Goal: Task Accomplishment & Management: Manage account settings

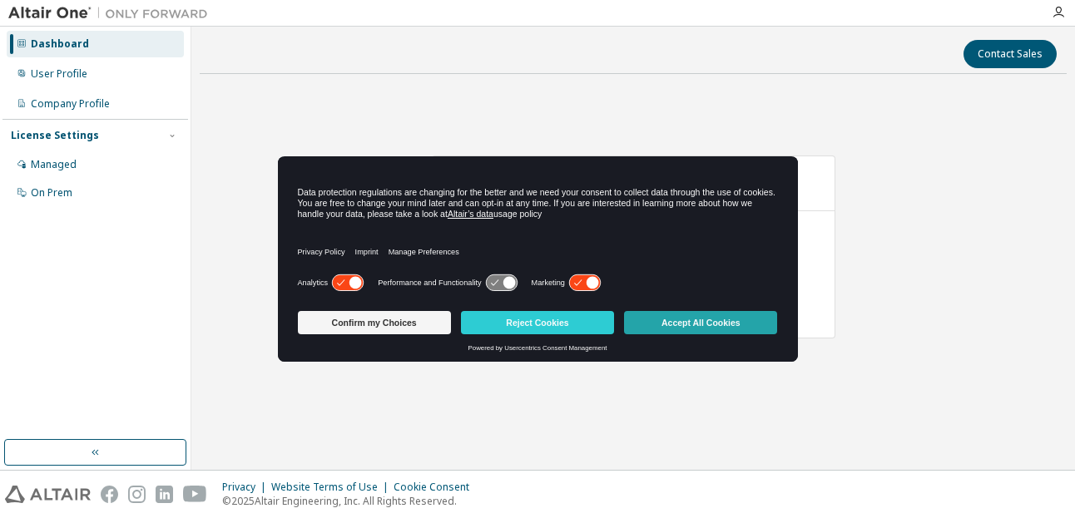
click at [665, 315] on button "Accept All Cookies" at bounding box center [700, 322] width 153 height 23
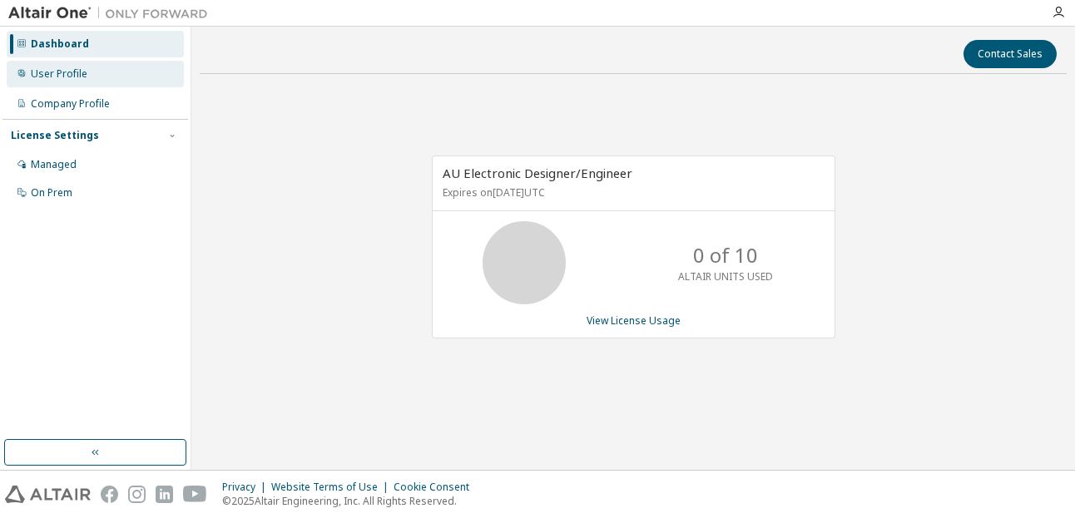
click at [52, 72] on div "User Profile" at bounding box center [59, 73] width 57 height 13
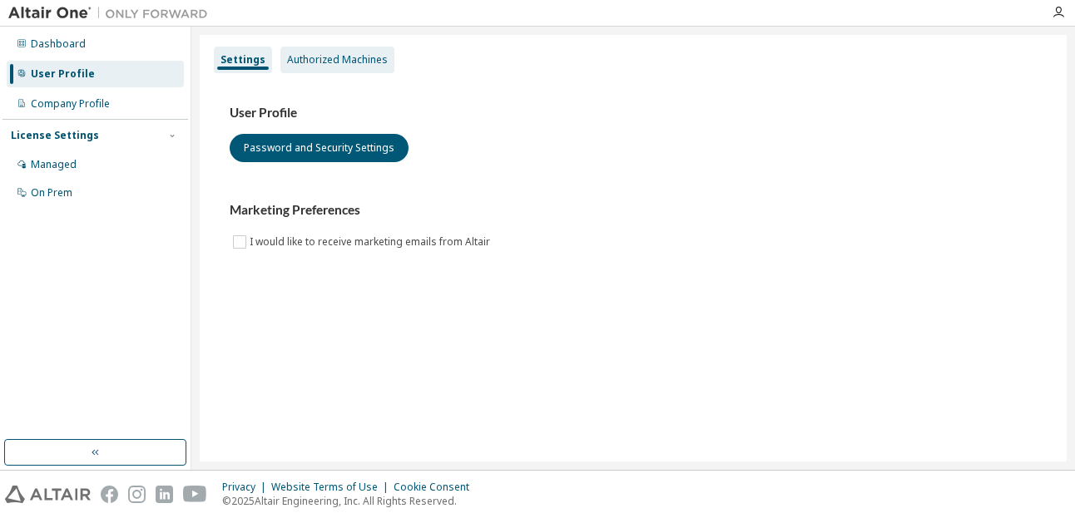
click at [309, 64] on div "Authorized Machines" at bounding box center [337, 59] width 101 height 13
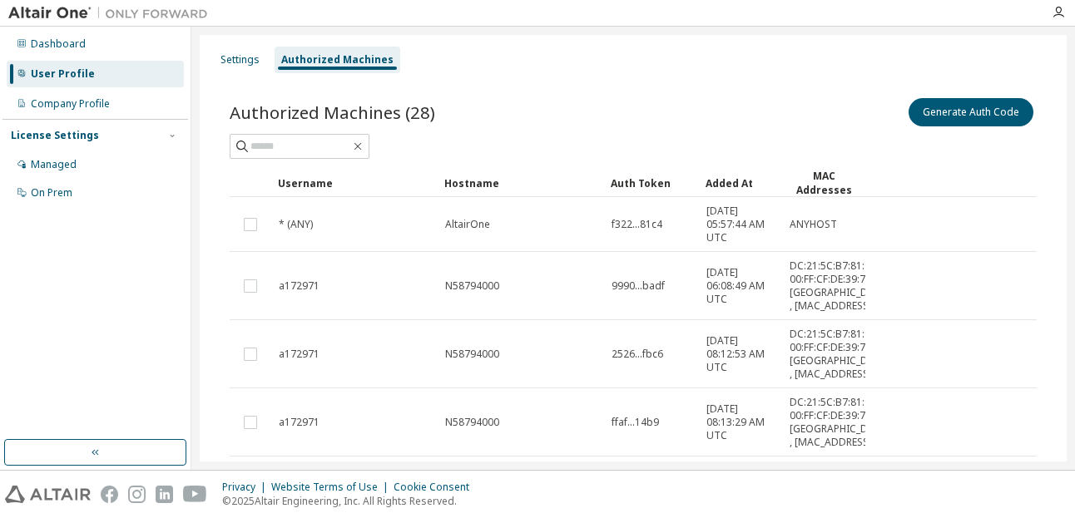
click at [76, 121] on div "License Settings Managed On Prem" at bounding box center [94, 163] width 185 height 89
click at [82, 109] on div "Company Profile" at bounding box center [70, 103] width 79 height 13
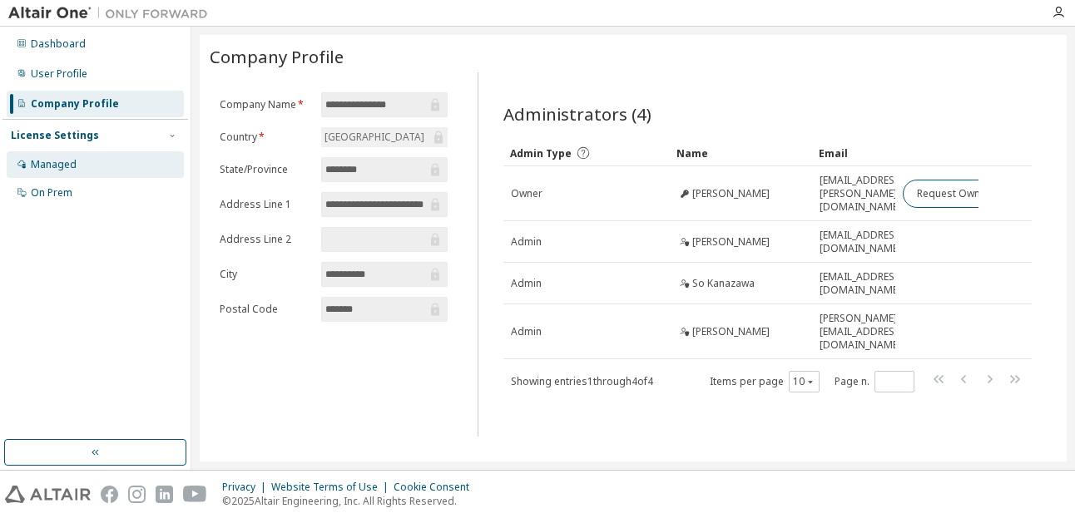
click at [92, 167] on div "Managed" at bounding box center [95, 164] width 177 height 27
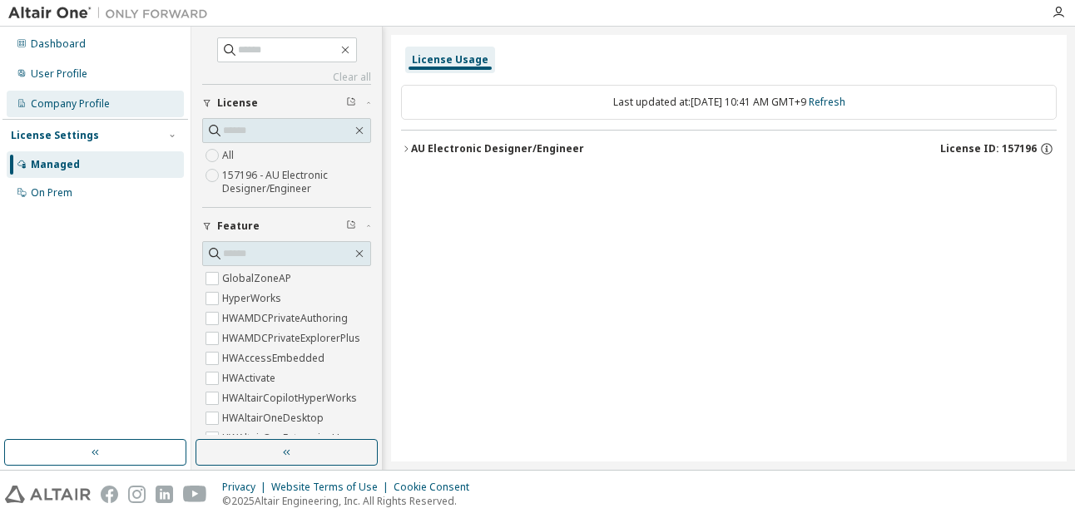
click at [94, 103] on div "Company Profile" at bounding box center [70, 103] width 79 height 13
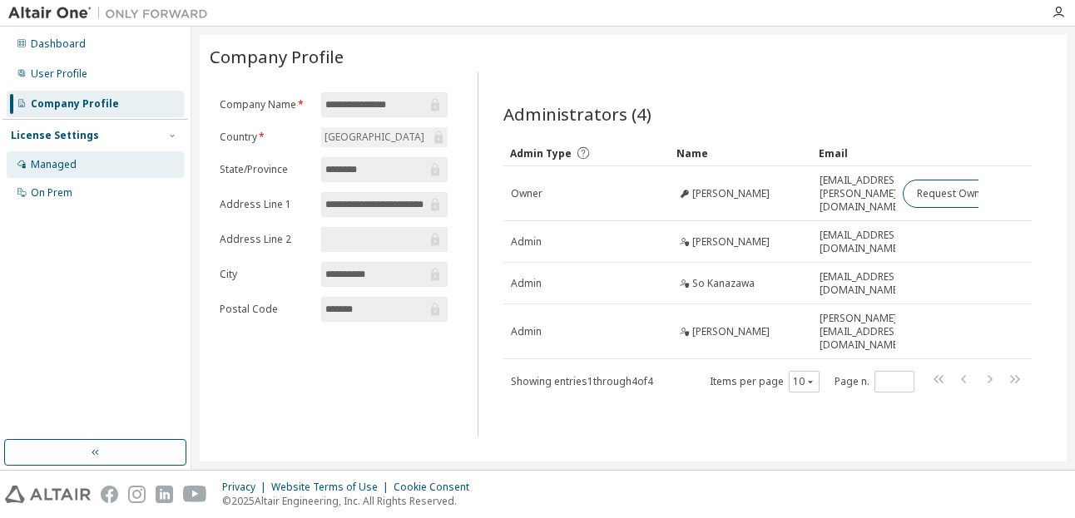
click at [80, 157] on div "Managed" at bounding box center [95, 164] width 177 height 27
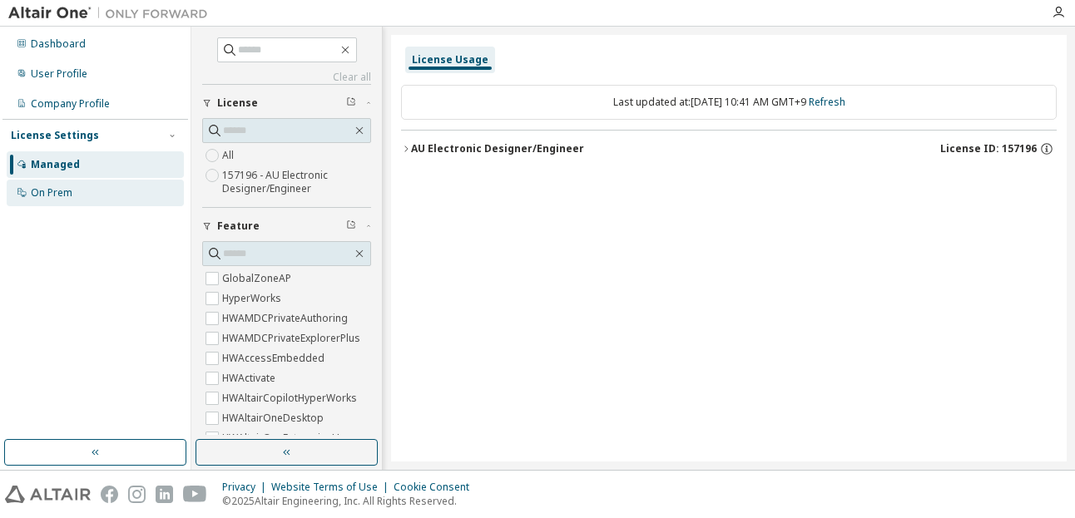
click at [87, 187] on div "On Prem" at bounding box center [95, 193] width 177 height 27
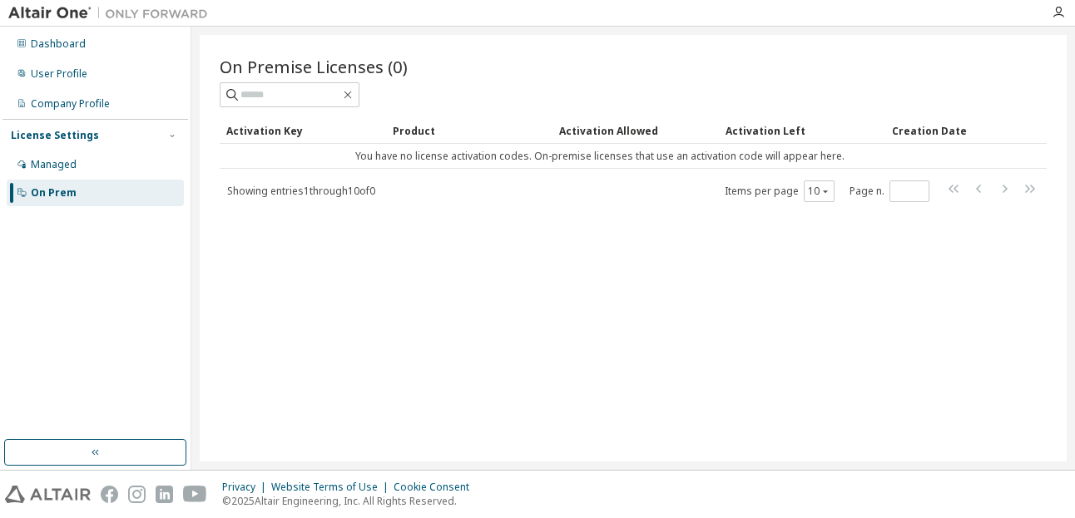
click at [68, 181] on div "On Prem" at bounding box center [95, 193] width 177 height 27
click at [75, 170] on div "Managed" at bounding box center [95, 164] width 177 height 27
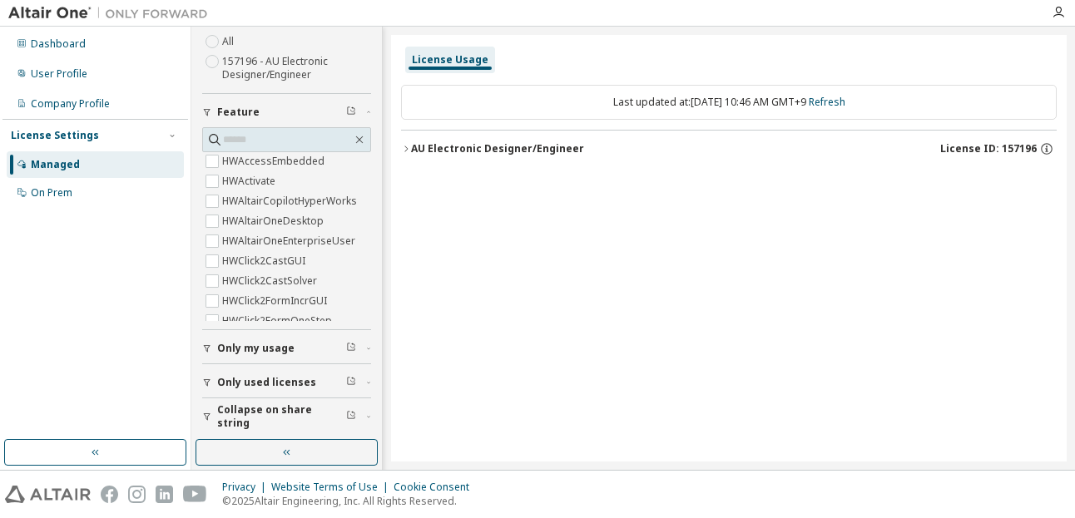
scroll to position [250, 0]
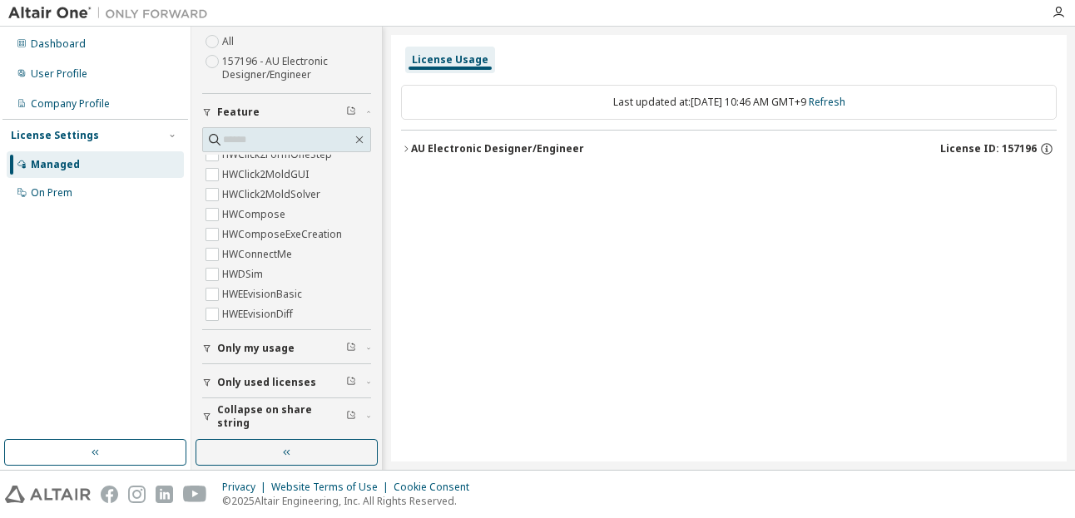
click at [304, 382] on span "Only used licenses" at bounding box center [266, 382] width 99 height 13
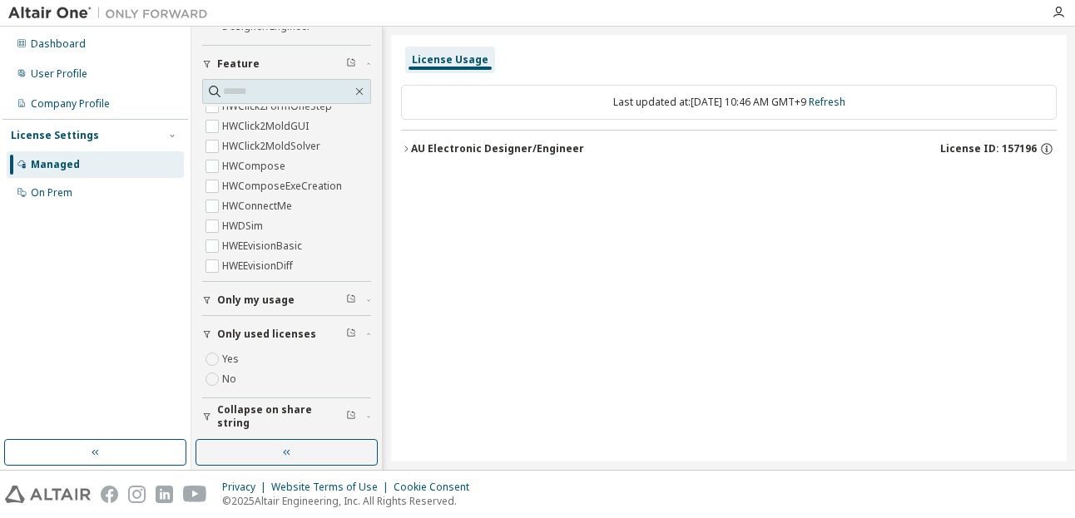
click at [278, 418] on span "Collapse on share string" at bounding box center [281, 416] width 129 height 27
click at [264, 295] on span "Only my usage" at bounding box center [255, 300] width 77 height 13
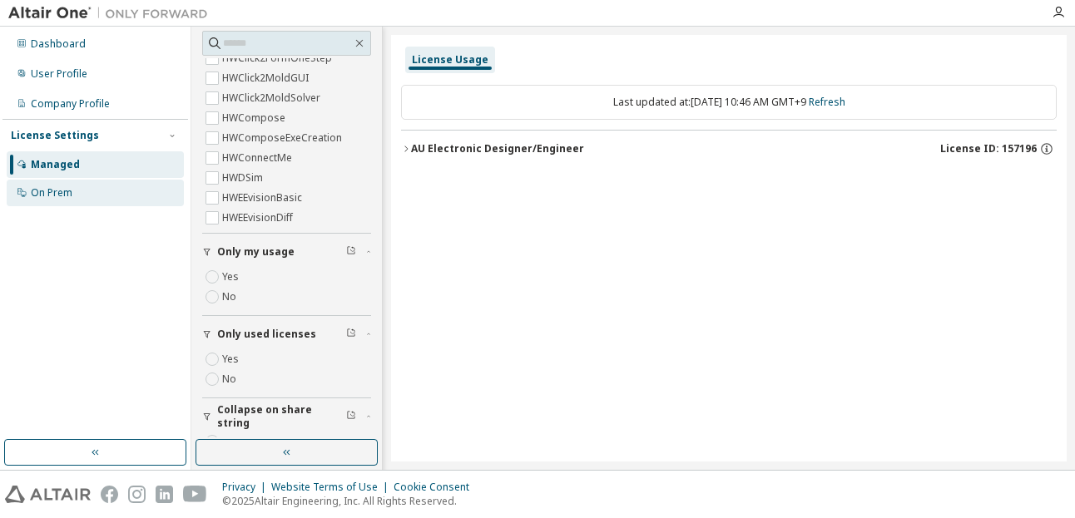
click at [87, 192] on div "On Prem" at bounding box center [95, 193] width 177 height 27
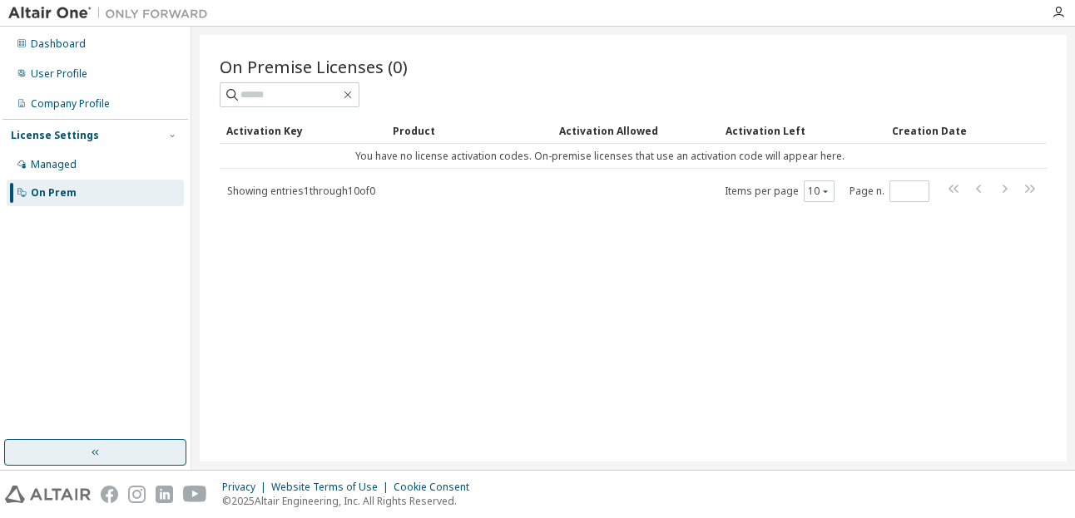
click at [108, 458] on button "button" at bounding box center [95, 452] width 182 height 27
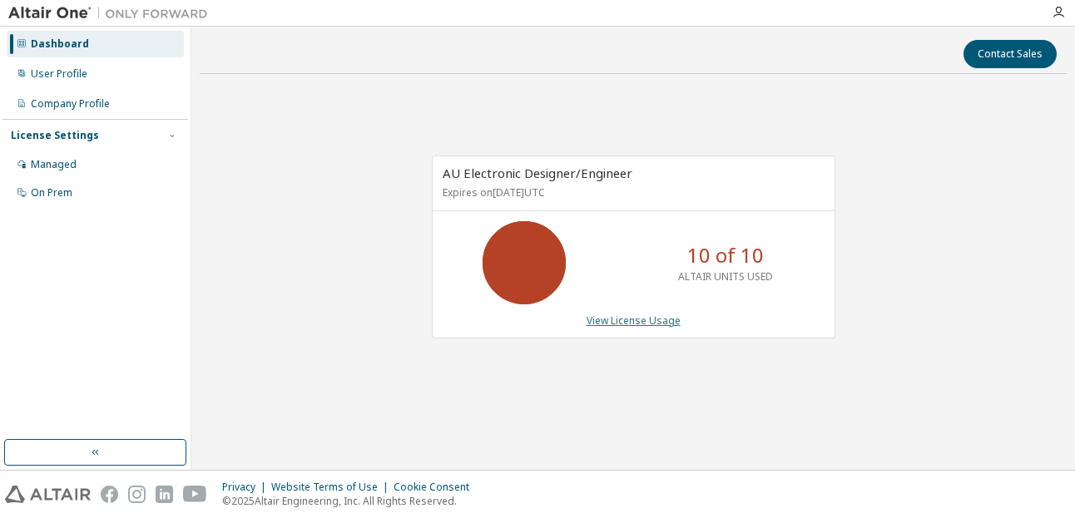
click at [609, 324] on link "View License Usage" at bounding box center [633, 321] width 94 height 14
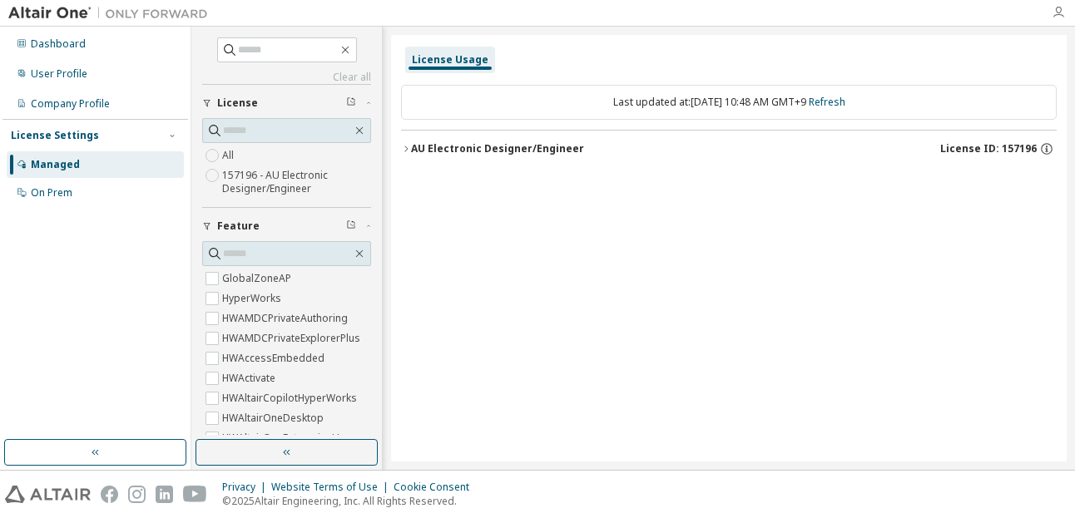
click at [1056, 16] on icon "button" at bounding box center [1057, 12] width 13 height 13
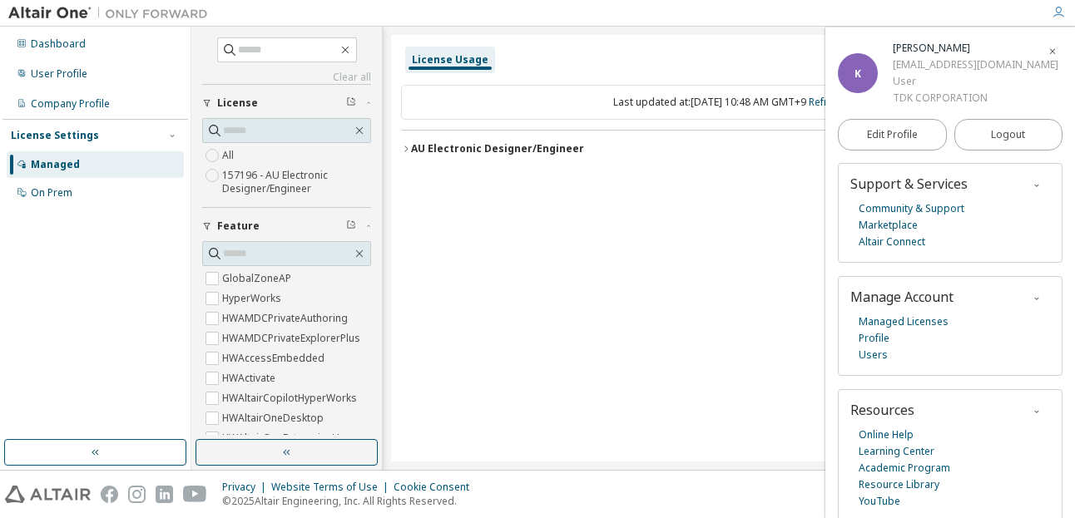
click at [61, 11] on img at bounding box center [112, 13] width 208 height 17
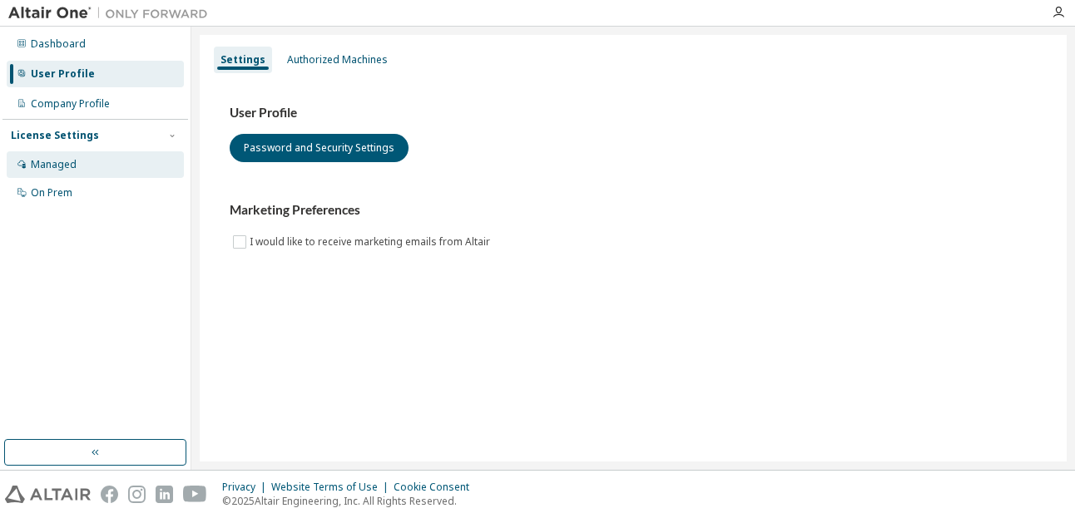
click at [132, 176] on div "Managed" at bounding box center [95, 164] width 177 height 27
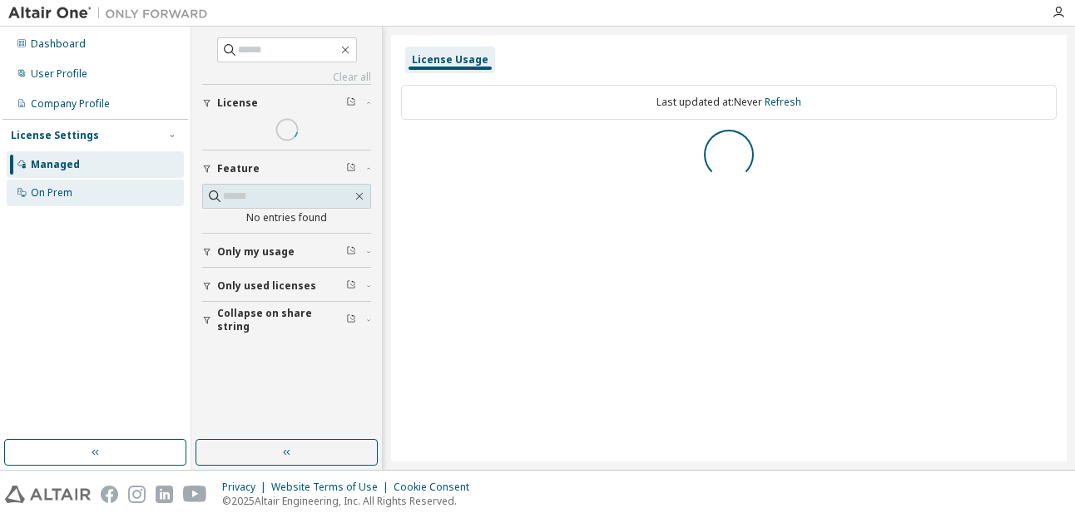
click at [131, 190] on div "On Prem" at bounding box center [95, 193] width 177 height 27
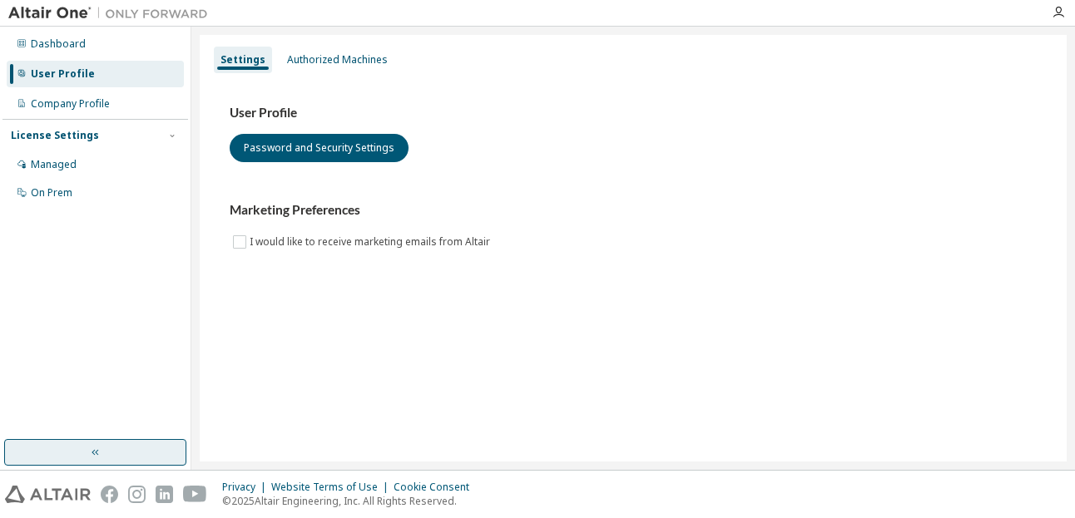
click at [116, 445] on button "button" at bounding box center [95, 452] width 182 height 27
